Goal: Task Accomplishment & Management: Use online tool/utility

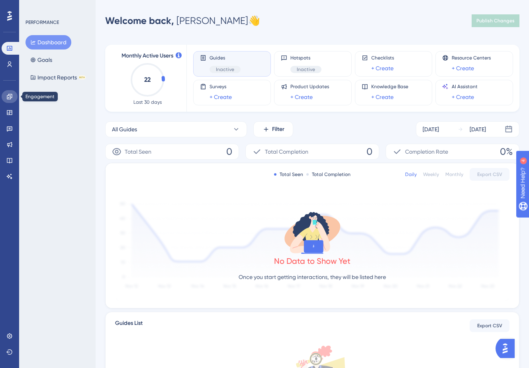
click at [12, 100] on link at bounding box center [10, 96] width 16 height 13
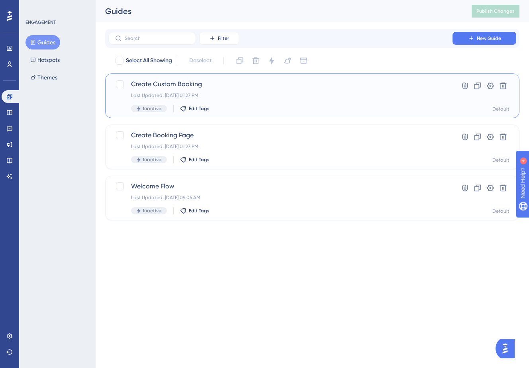
click at [411, 96] on div "Last Updated: [DATE] 01:27 PM" at bounding box center [280, 95] width 299 height 6
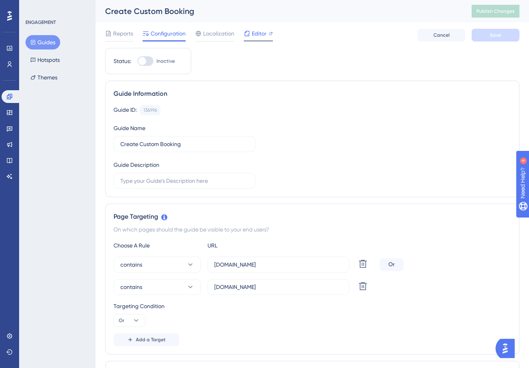
click at [263, 31] on span "Editor" at bounding box center [259, 34] width 15 height 10
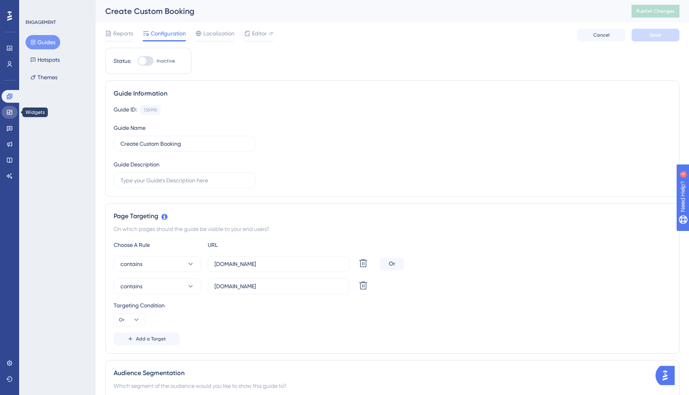
click at [10, 111] on icon at bounding box center [9, 112] width 6 height 6
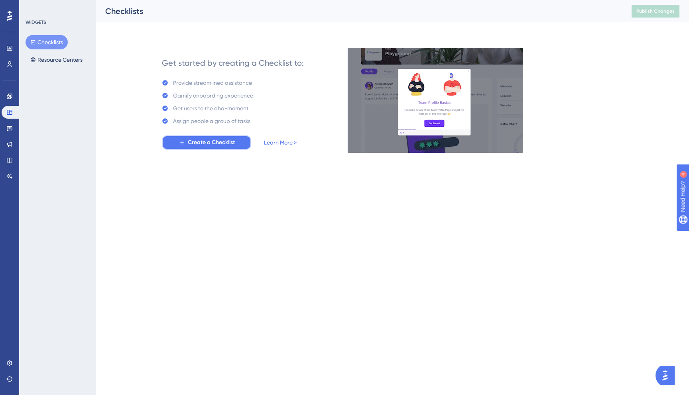
click at [212, 144] on span "Create a Checklist" at bounding box center [211, 143] width 47 height 10
